Goal: Task Accomplishment & Management: Manage account settings

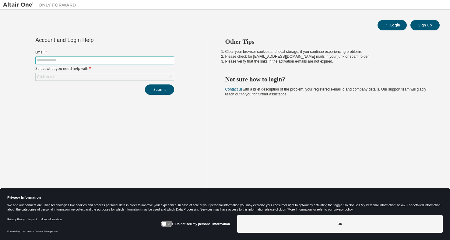
click at [120, 60] on input "text" at bounding box center [105, 60] width 136 height 5
click at [135, 75] on div "Click to select" at bounding box center [105, 76] width 138 height 7
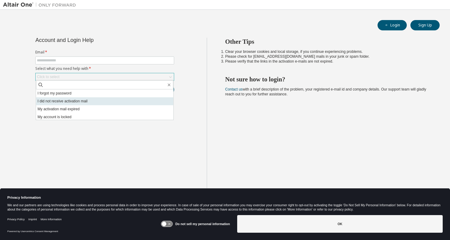
click at [116, 98] on li "I did not receive activation mail" at bounding box center [104, 101] width 137 height 8
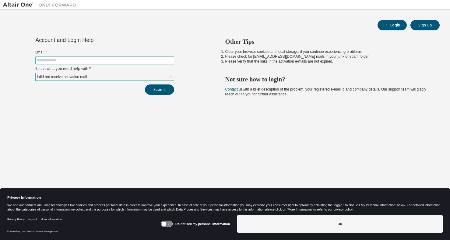
click at [123, 59] on input "text" at bounding box center [105, 60] width 136 height 5
click at [115, 78] on div "I did not receive activation mail" at bounding box center [105, 76] width 138 height 7
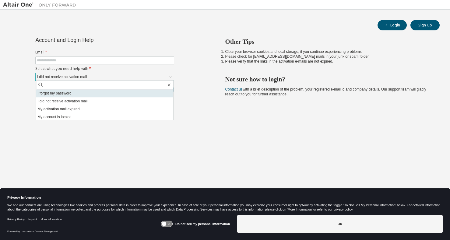
click at [114, 92] on li "I forgot my password" at bounding box center [104, 93] width 137 height 8
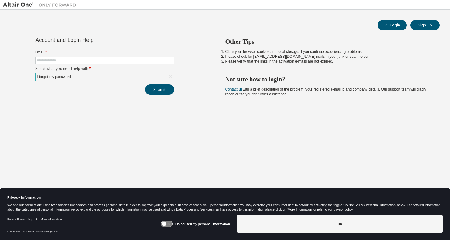
click at [114, 77] on div "I forgot my password" at bounding box center [105, 76] width 138 height 7
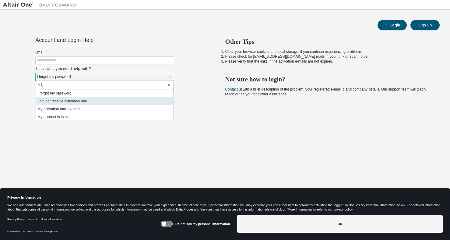
click at [110, 99] on li "I did not receive activation mail" at bounding box center [104, 101] width 137 height 8
